Goal: Browse casually

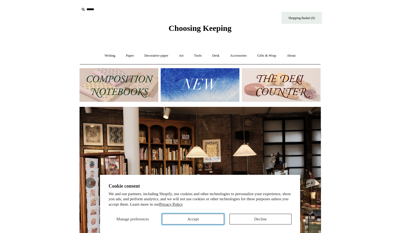
click at [191, 218] on button "Accept" at bounding box center [193, 219] width 62 height 11
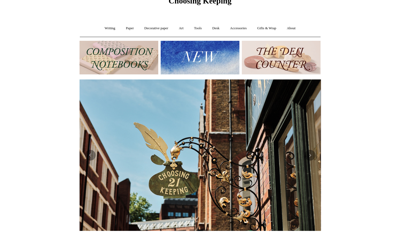
scroll to position [54, 0]
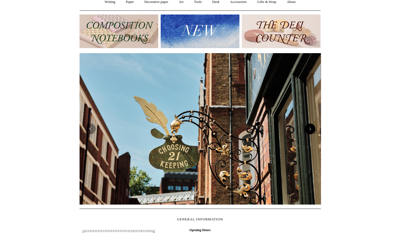
click at [308, 132] on button "Next" at bounding box center [310, 129] width 11 height 11
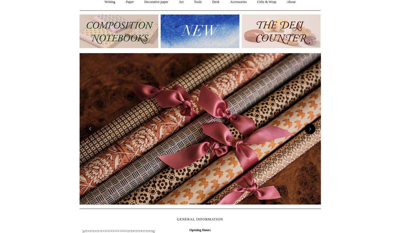
click at [308, 130] on button "Next" at bounding box center [310, 129] width 11 height 11
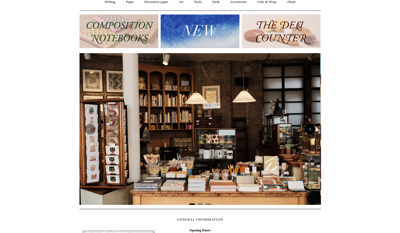
scroll to position [0, 0]
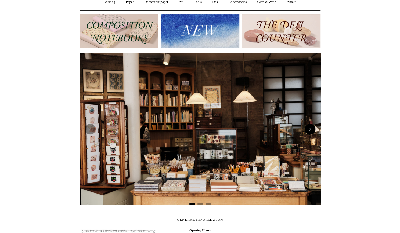
click at [308, 130] on button "Next" at bounding box center [310, 129] width 11 height 11
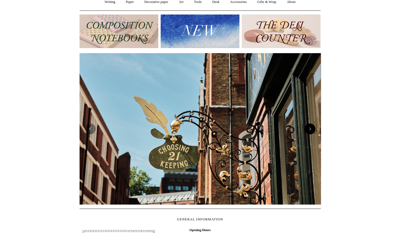
click at [308, 130] on button "Next" at bounding box center [310, 129] width 11 height 11
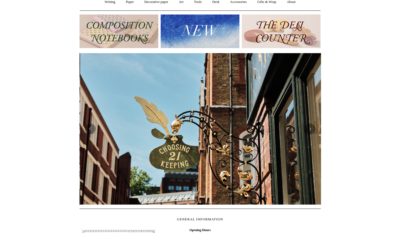
scroll to position [0, 241]
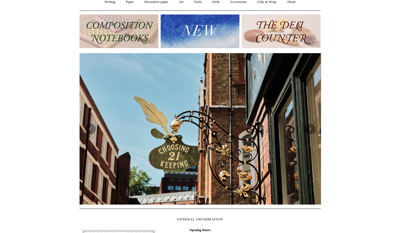
click at [315, 132] on img at bounding box center [200, 129] width 241 height 152
click at [88, 131] on button "Previous" at bounding box center [90, 129] width 11 height 11
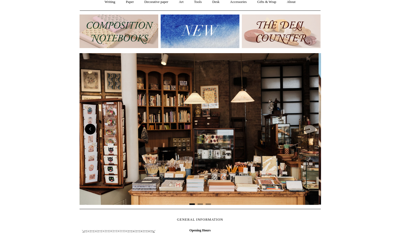
scroll to position [0, 0]
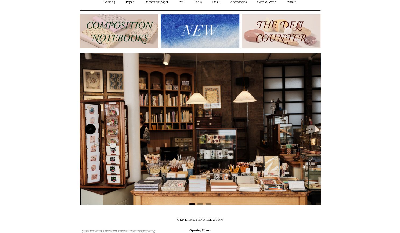
click at [90, 131] on button "Previous" at bounding box center [90, 129] width 11 height 11
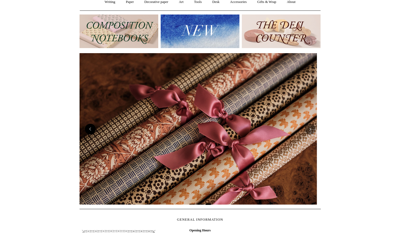
click at [90, 130] on button "Previous" at bounding box center [90, 129] width 11 height 11
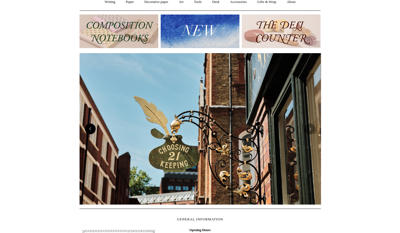
click at [90, 130] on button "Previous" at bounding box center [90, 129] width 11 height 11
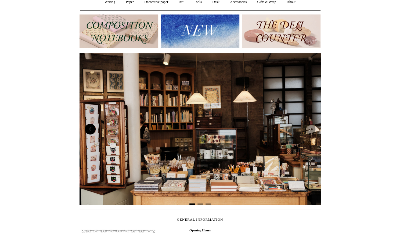
click at [90, 130] on button "Previous" at bounding box center [90, 129] width 11 height 11
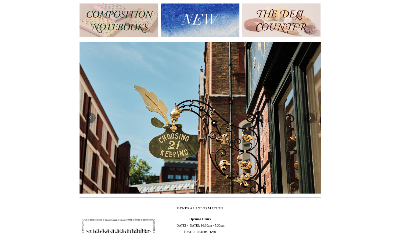
scroll to position [58, 0]
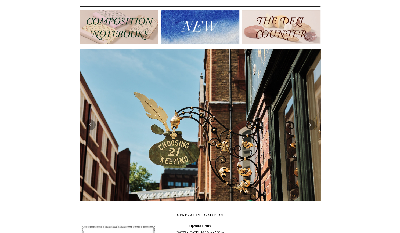
click at [311, 131] on img at bounding box center [200, 125] width 241 height 152
click at [313, 129] on button "Next" at bounding box center [310, 125] width 11 height 11
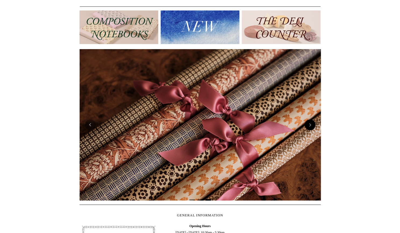
click at [313, 129] on button "Next" at bounding box center [310, 125] width 11 height 11
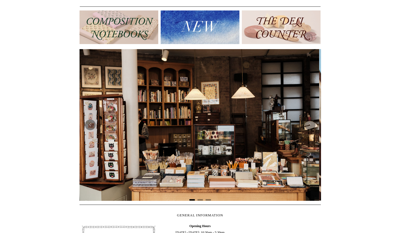
scroll to position [0, 0]
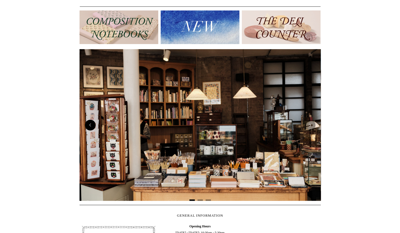
click at [90, 127] on button "Previous" at bounding box center [90, 125] width 11 height 11
click at [314, 127] on button "Next" at bounding box center [310, 125] width 11 height 11
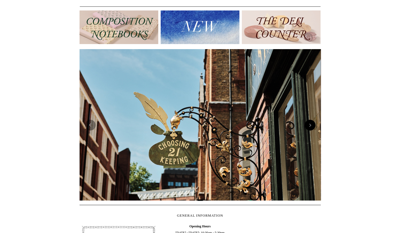
click at [311, 127] on button "Next" at bounding box center [310, 125] width 11 height 11
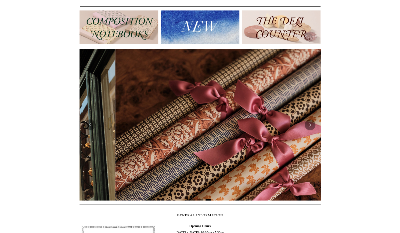
scroll to position [0, 483]
